Goal: Information Seeking & Learning: Learn about a topic

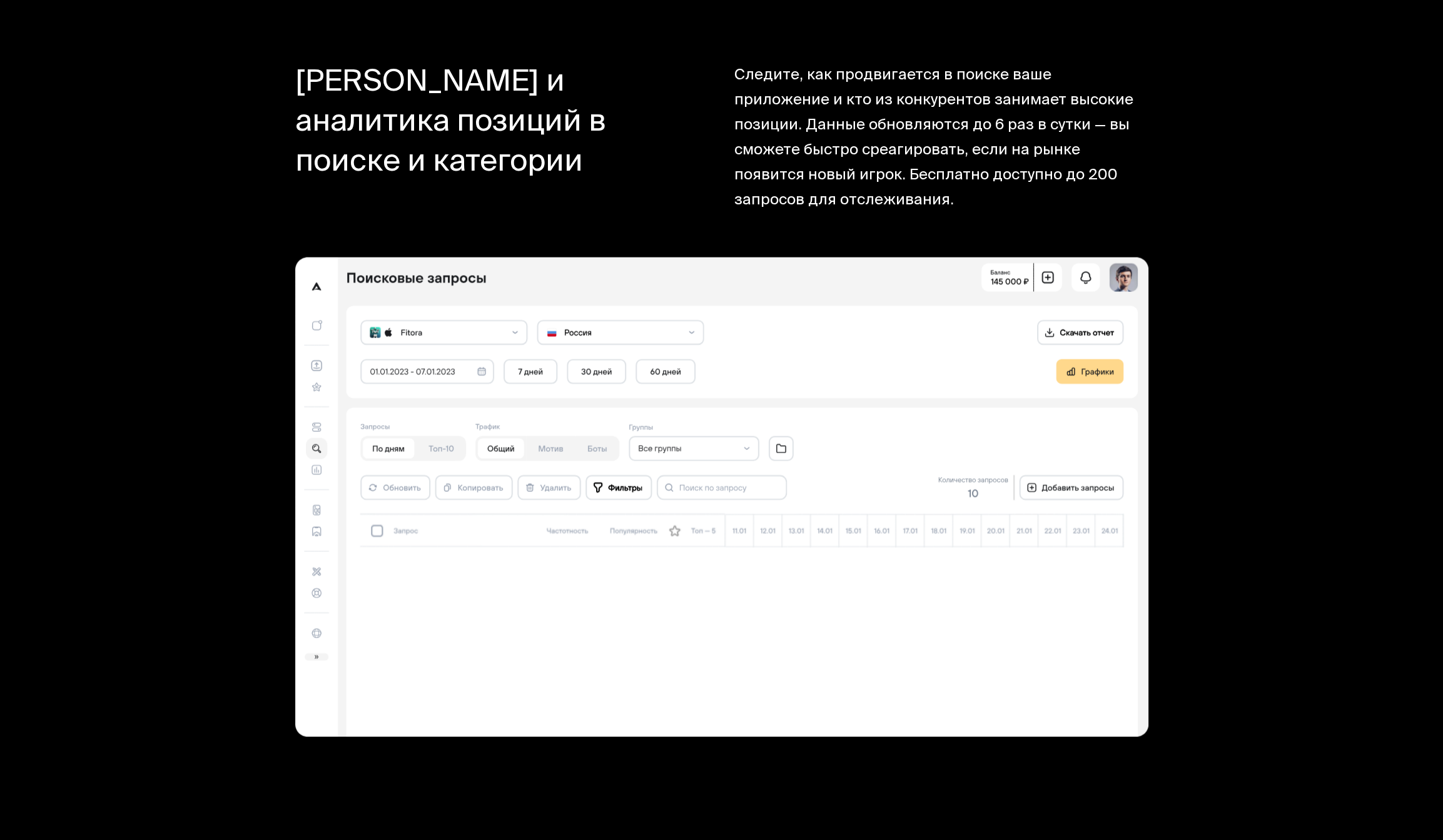
scroll to position [11159, 0]
